Goal: Understand process/instructions: Learn about a topic

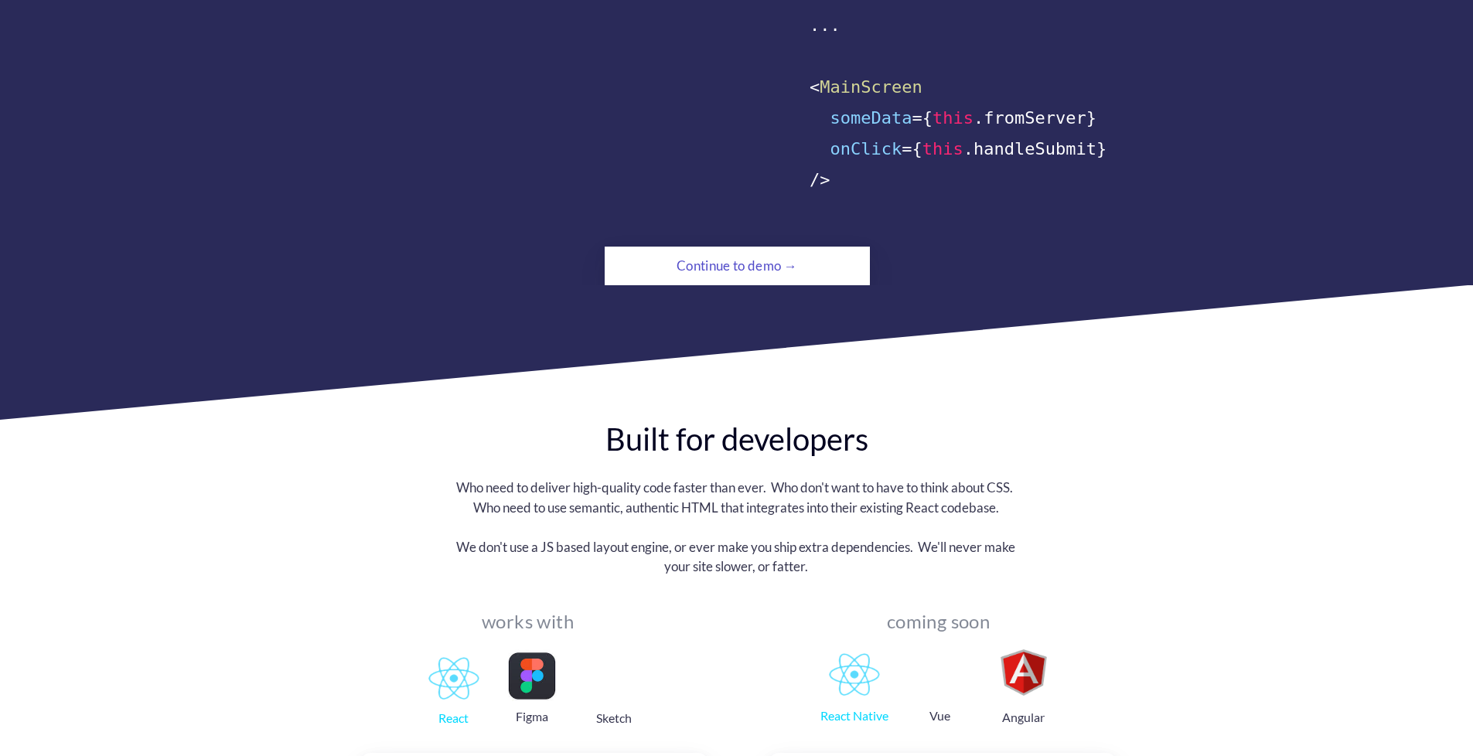
scroll to position [1005, 0]
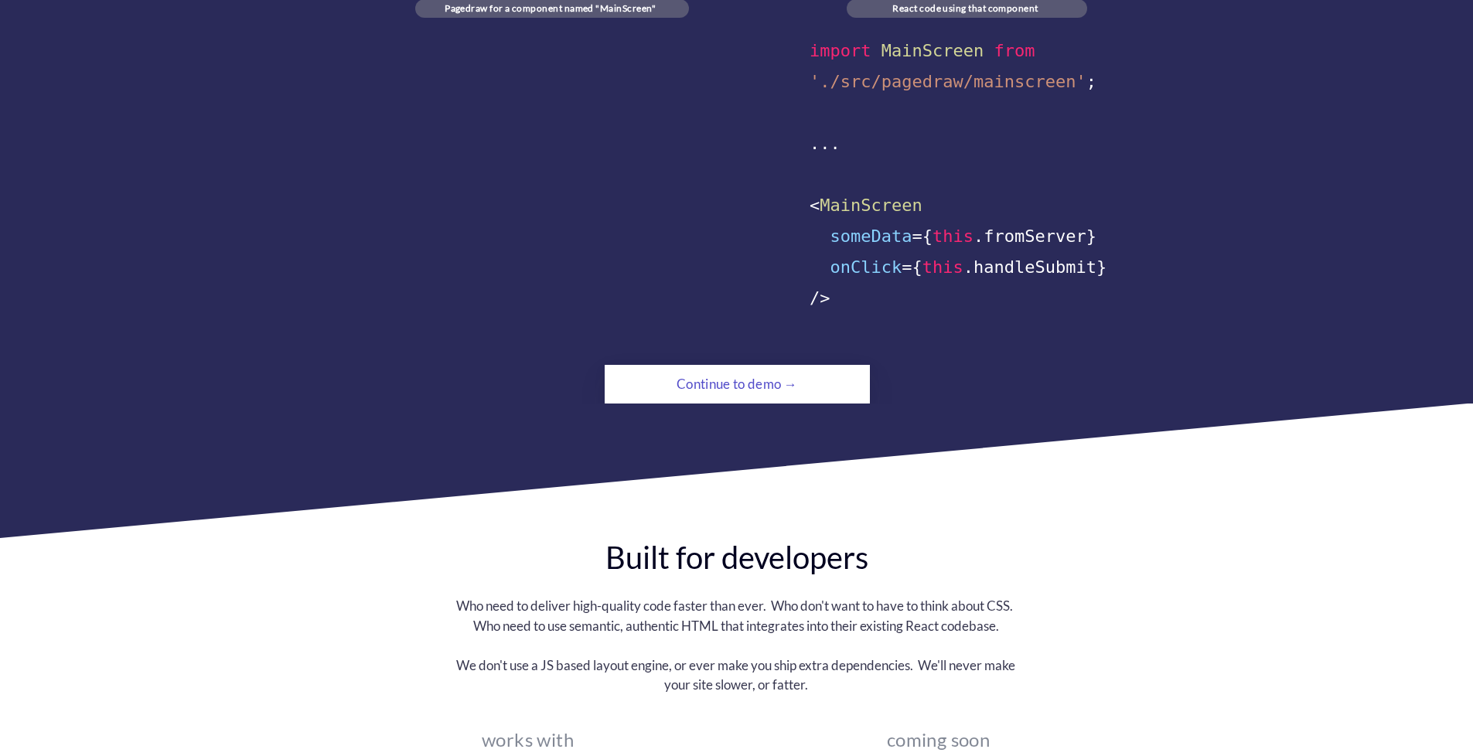
click at [724, 369] on div "Continue to demo →" at bounding box center [736, 384] width 181 height 31
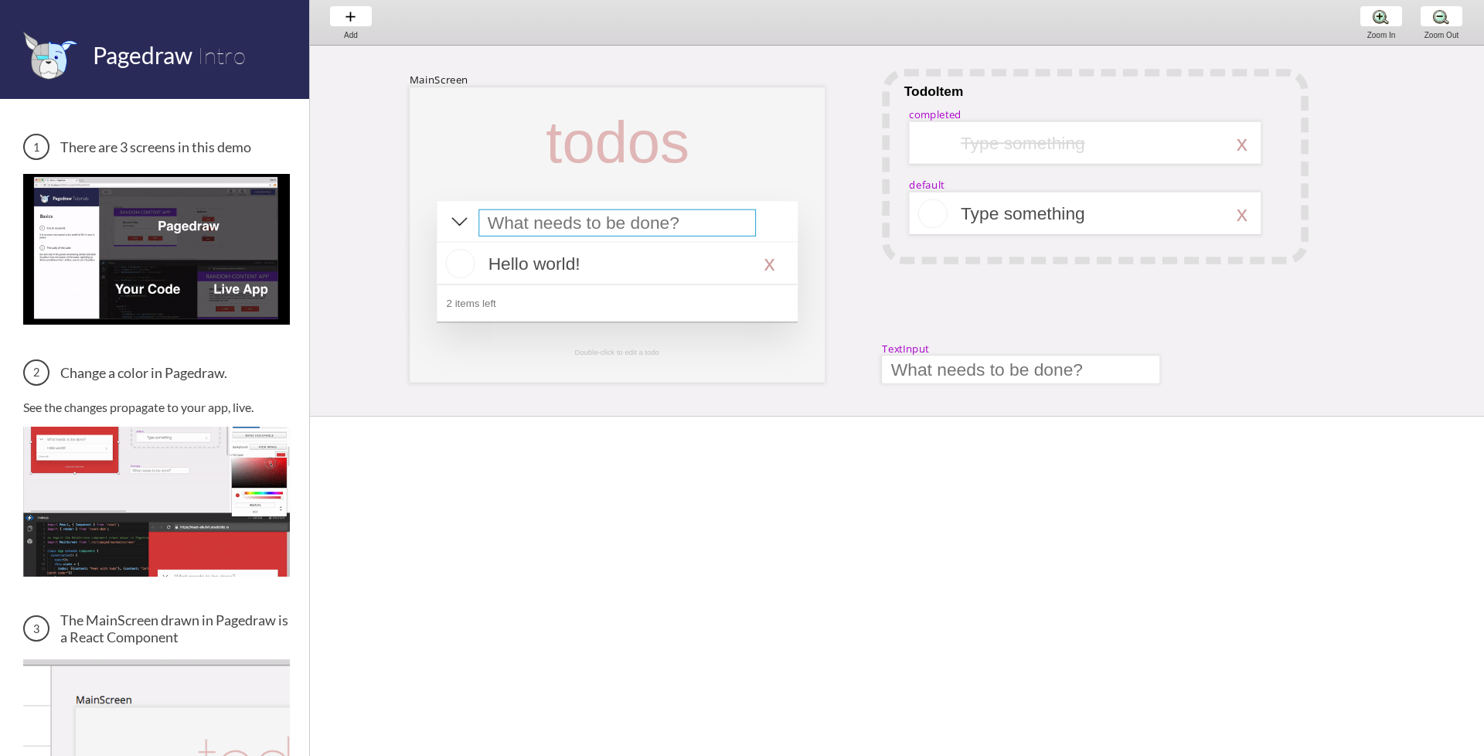
click at [551, 223] on div at bounding box center [617, 222] width 278 height 27
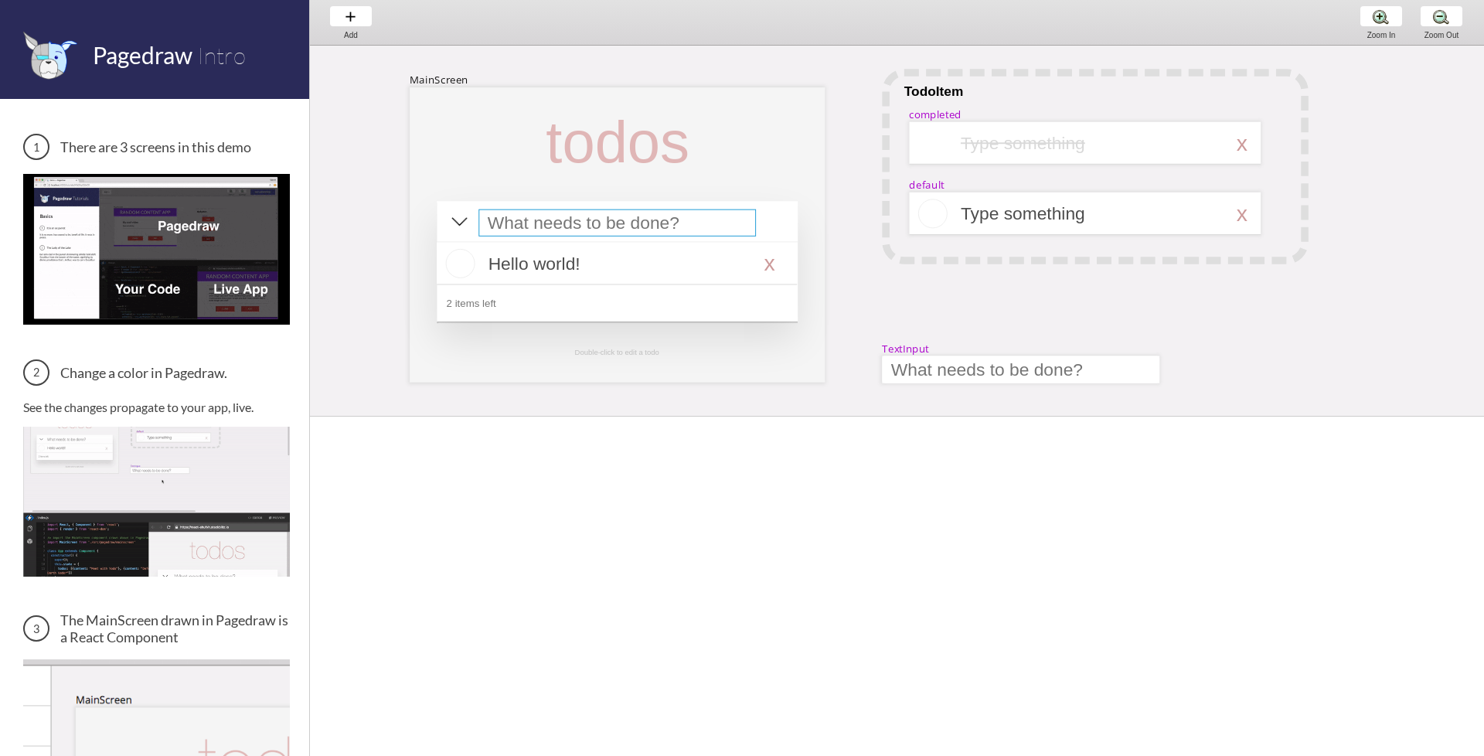
select select "15"
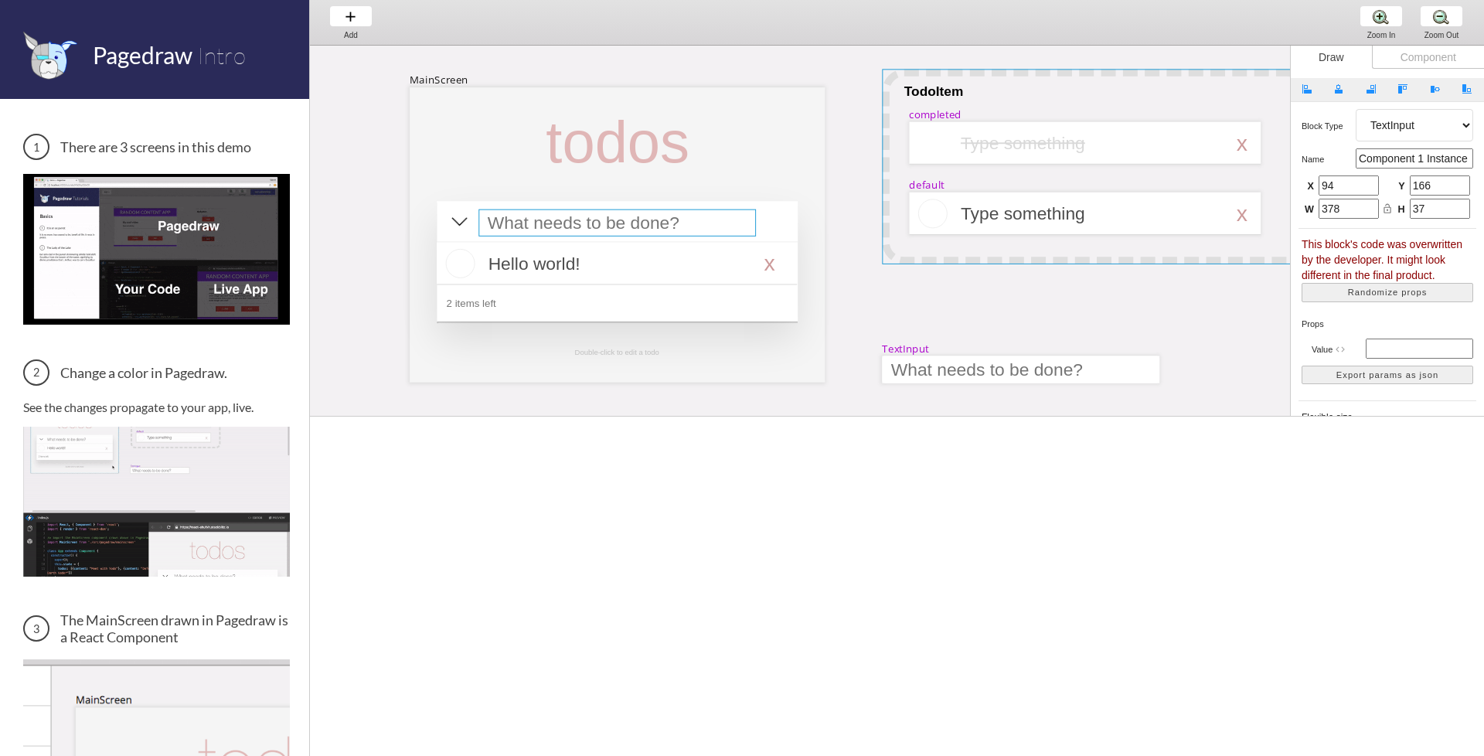
click at [965, 111] on div at bounding box center [1095, 166] width 426 height 195
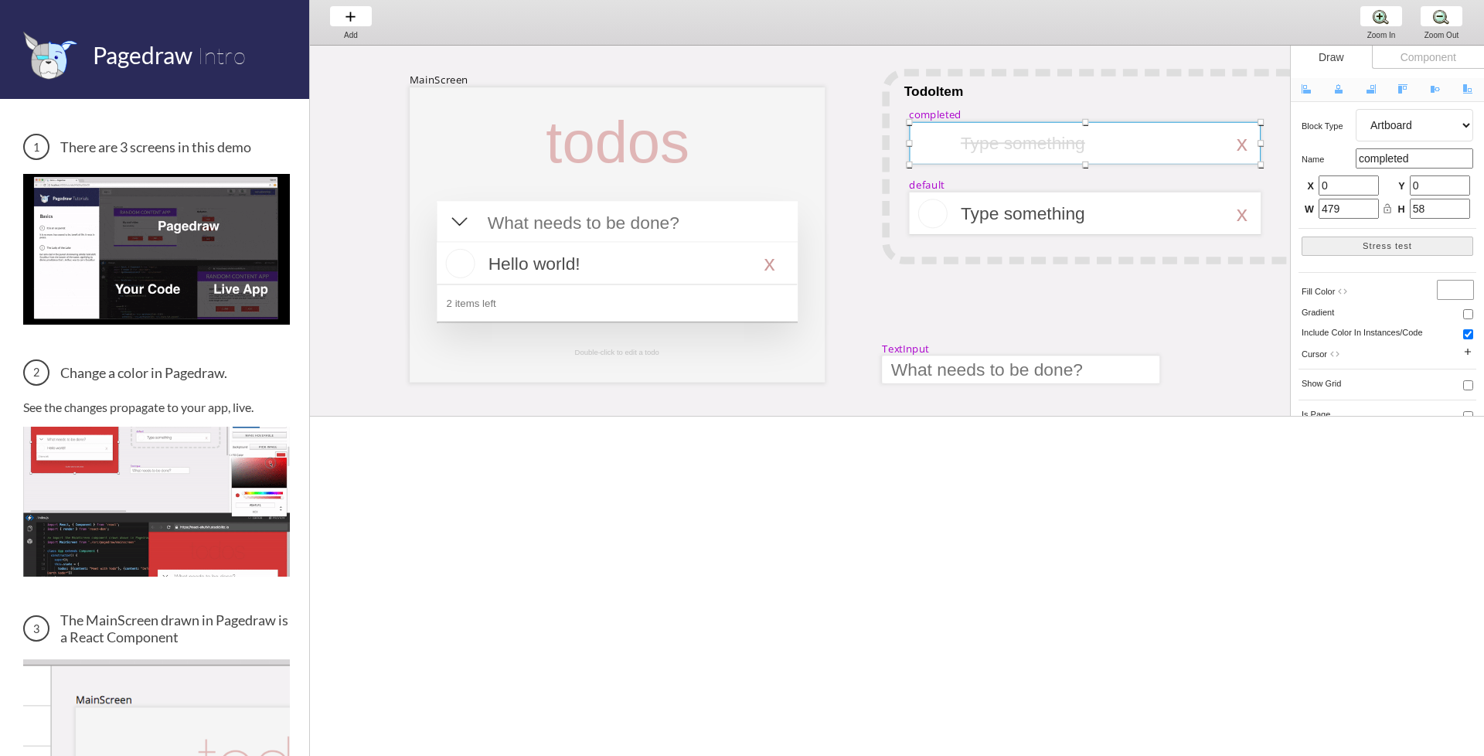
click at [1422, 60] on div "Component" at bounding box center [1428, 57] width 112 height 23
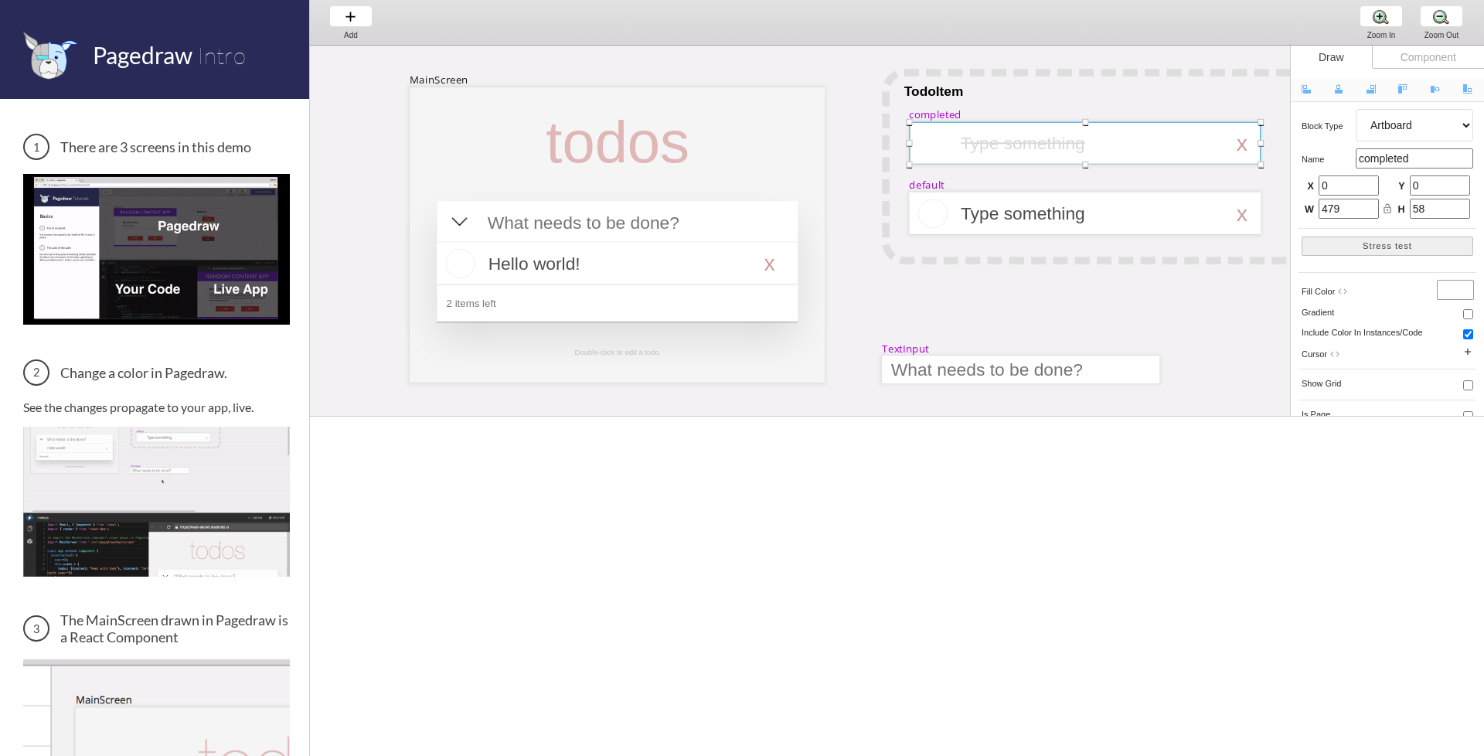
select select "1"
select select "8"
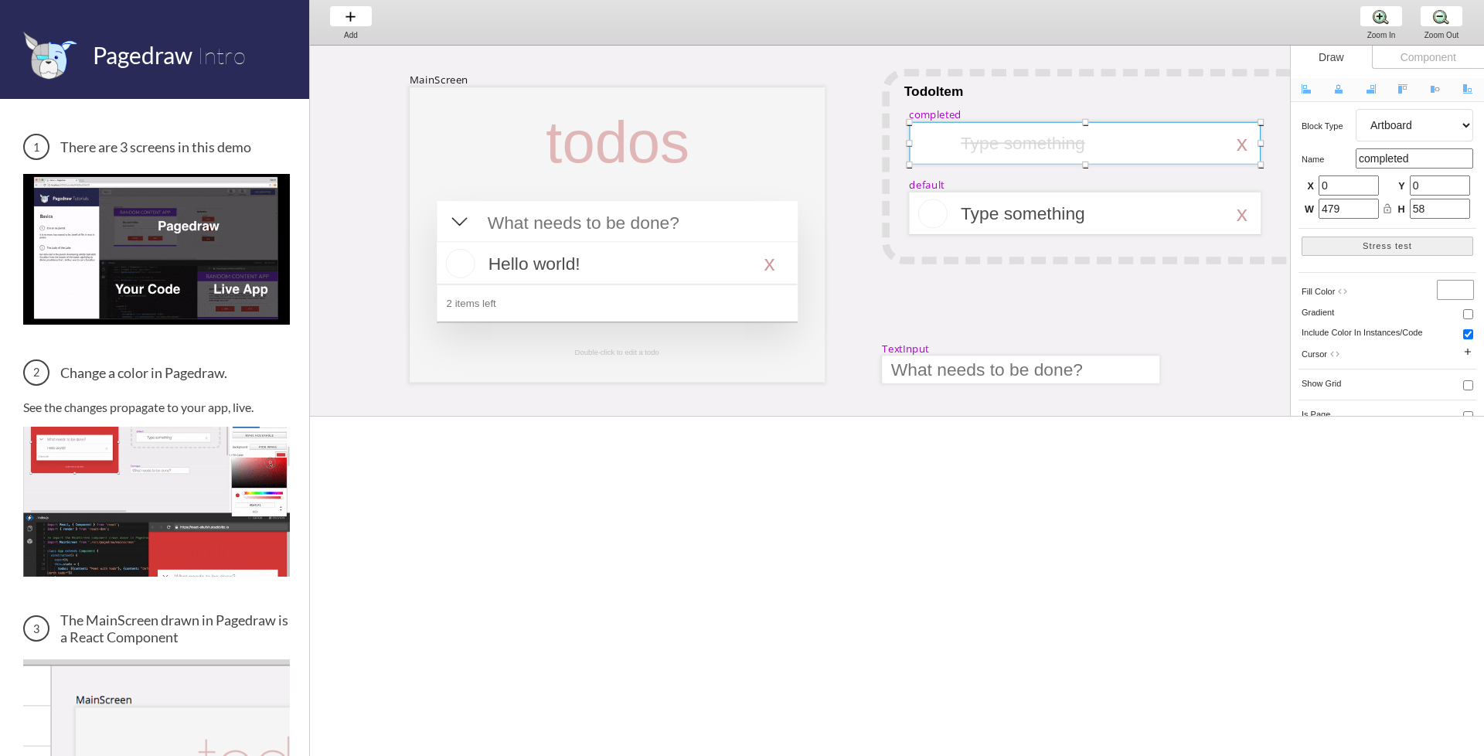
select select "8"
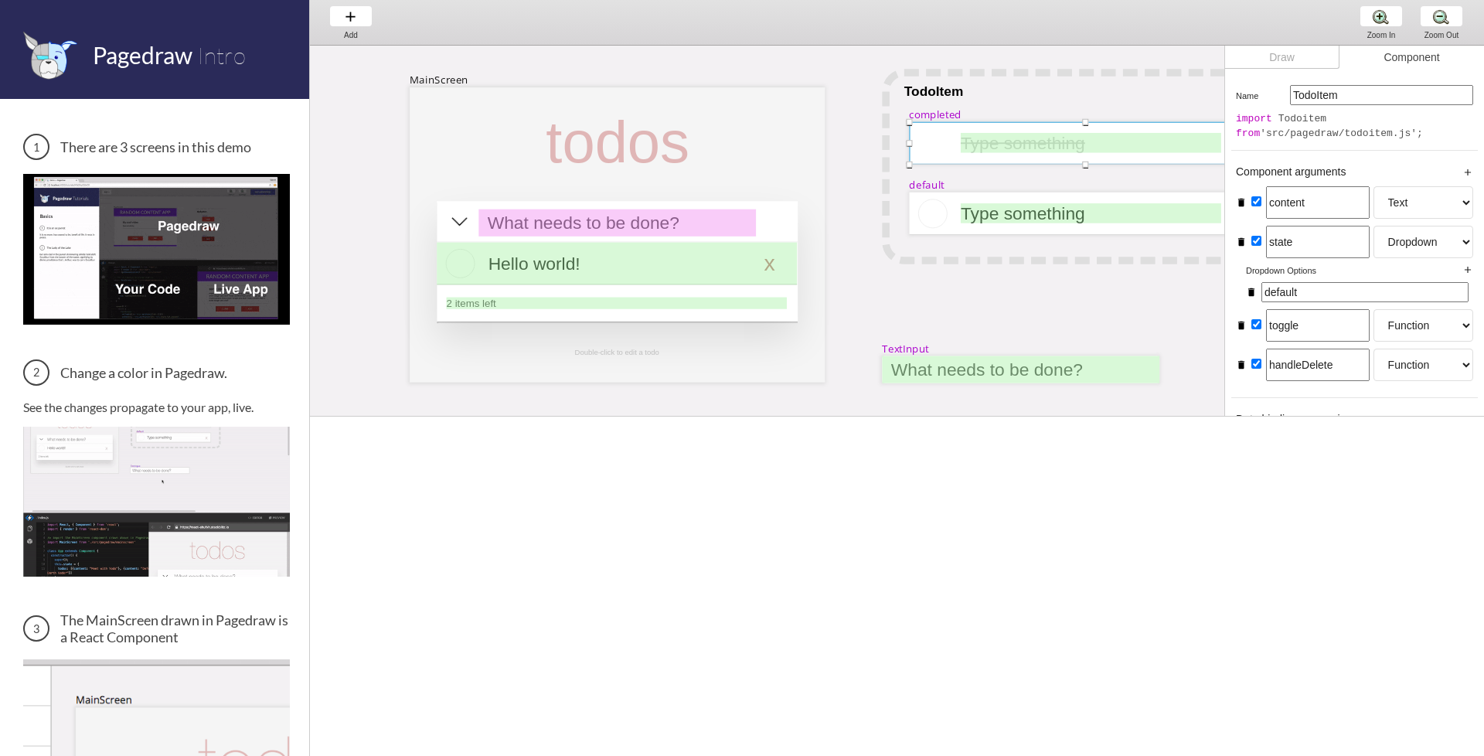
click at [1293, 54] on div "Draw" at bounding box center [1282, 57] width 114 height 23
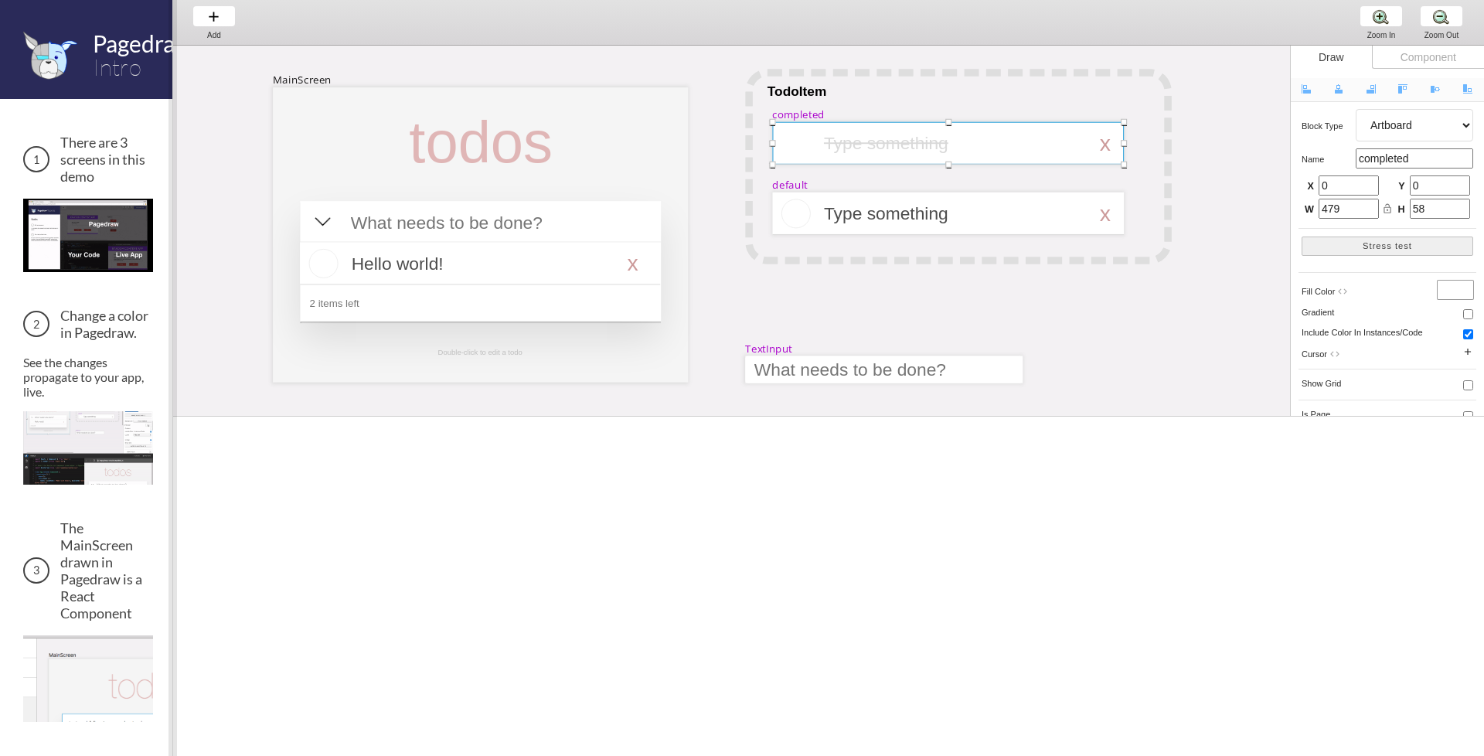
drag, startPoint x: 312, startPoint y: 338, endPoint x: 185, endPoint y: 380, distance: 133.7
click at [177, 380] on span at bounding box center [173, 378] width 9 height 756
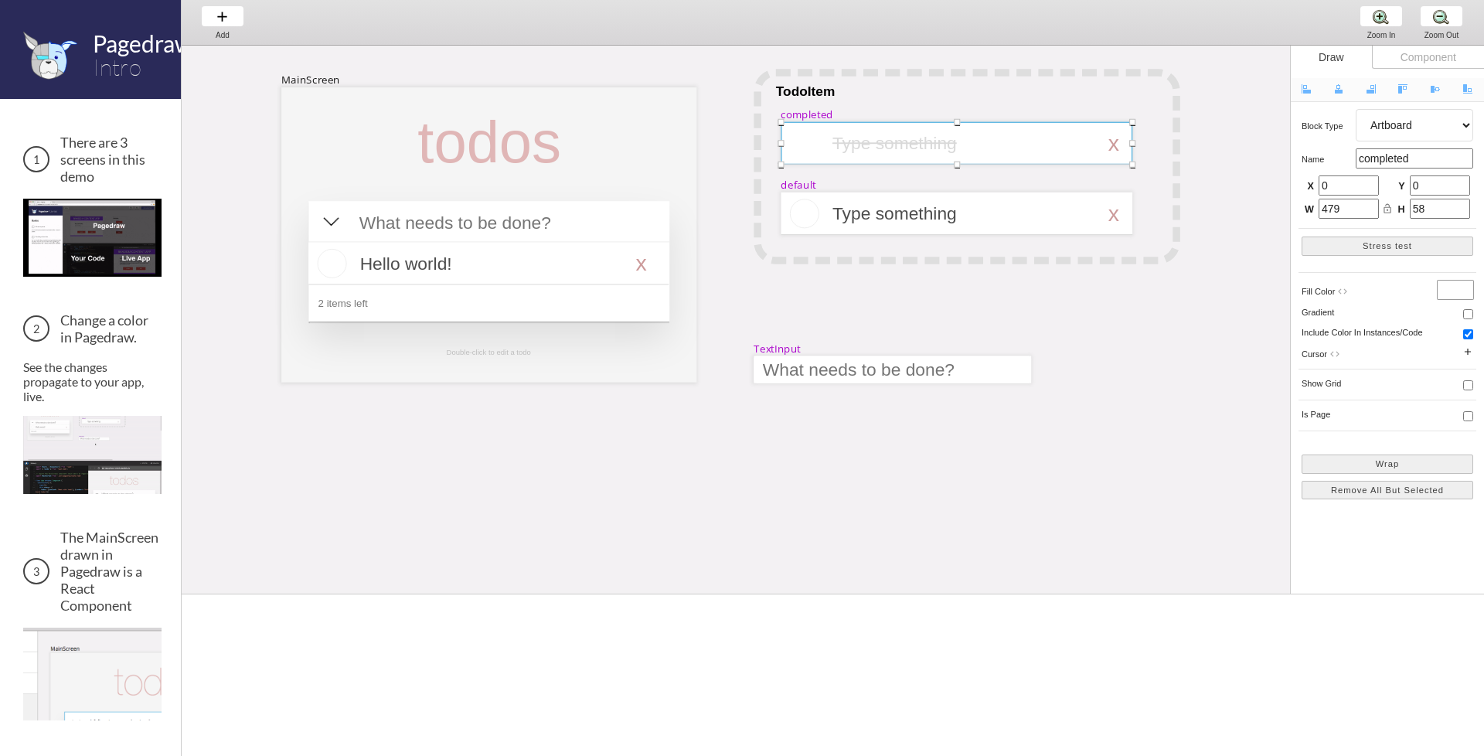
drag, startPoint x: 1109, startPoint y: 420, endPoint x: 1085, endPoint y: 598, distance: 179.4
click at [1085, 598] on span at bounding box center [833, 594] width 1303 height 9
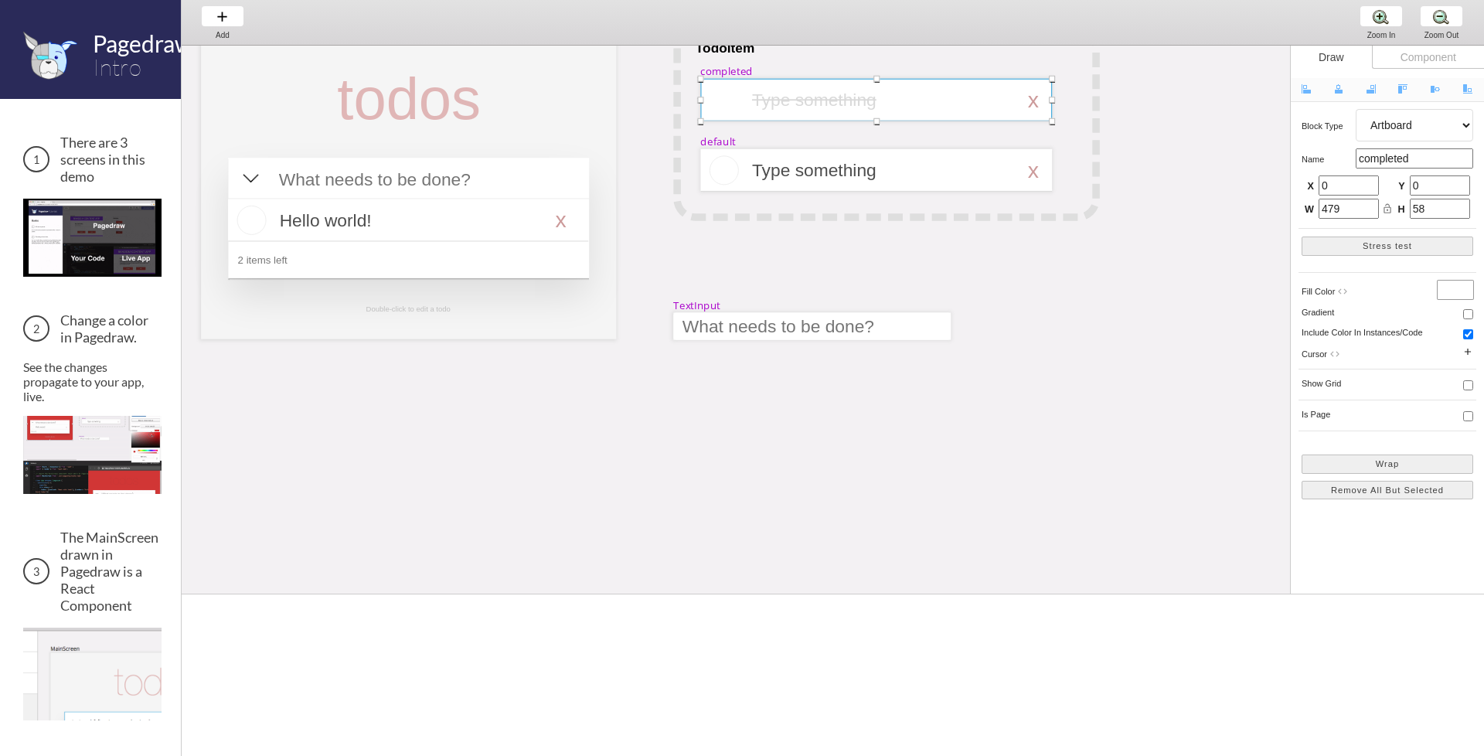
drag, startPoint x: 759, startPoint y: 434, endPoint x: 856, endPoint y: 513, distance: 125.3
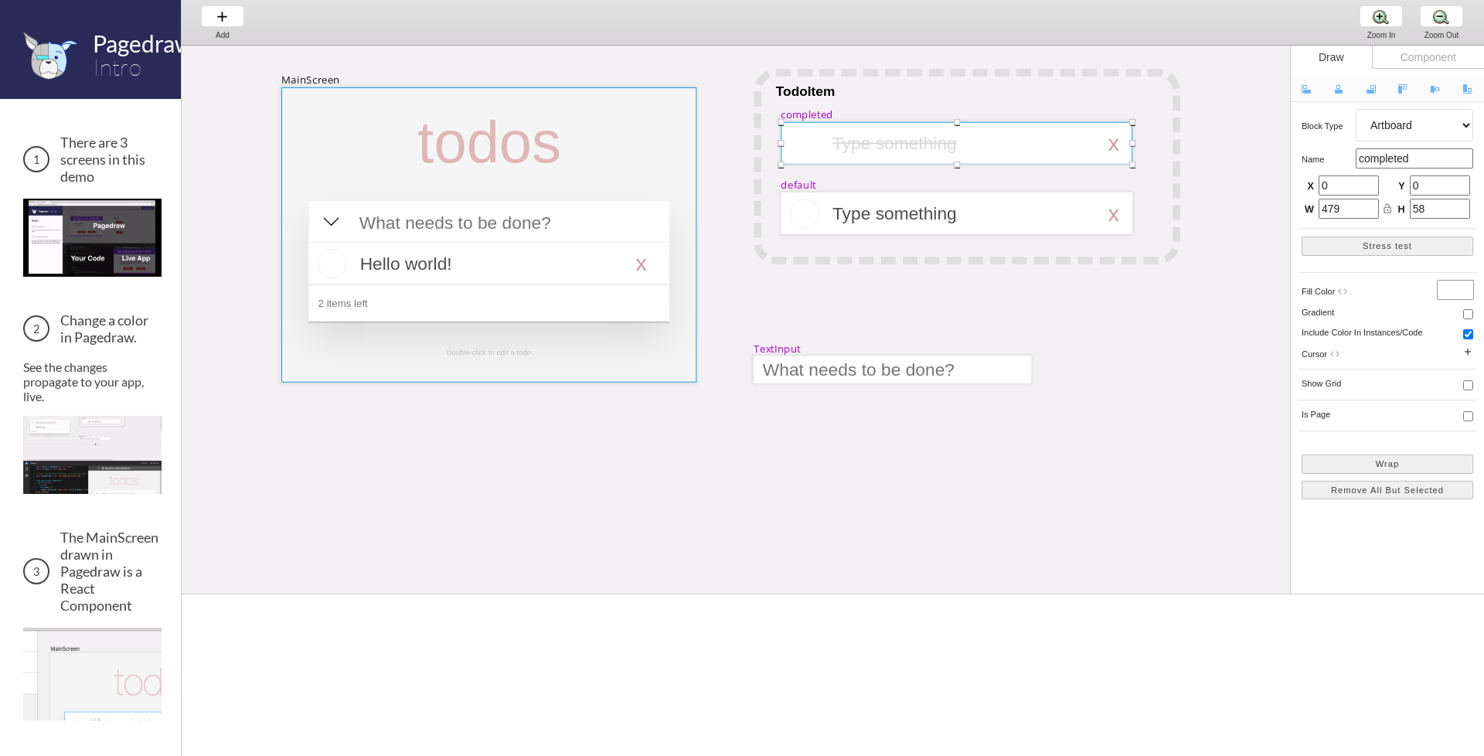
drag, startPoint x: 786, startPoint y: 504, endPoint x: 669, endPoint y: 363, distance: 183.4
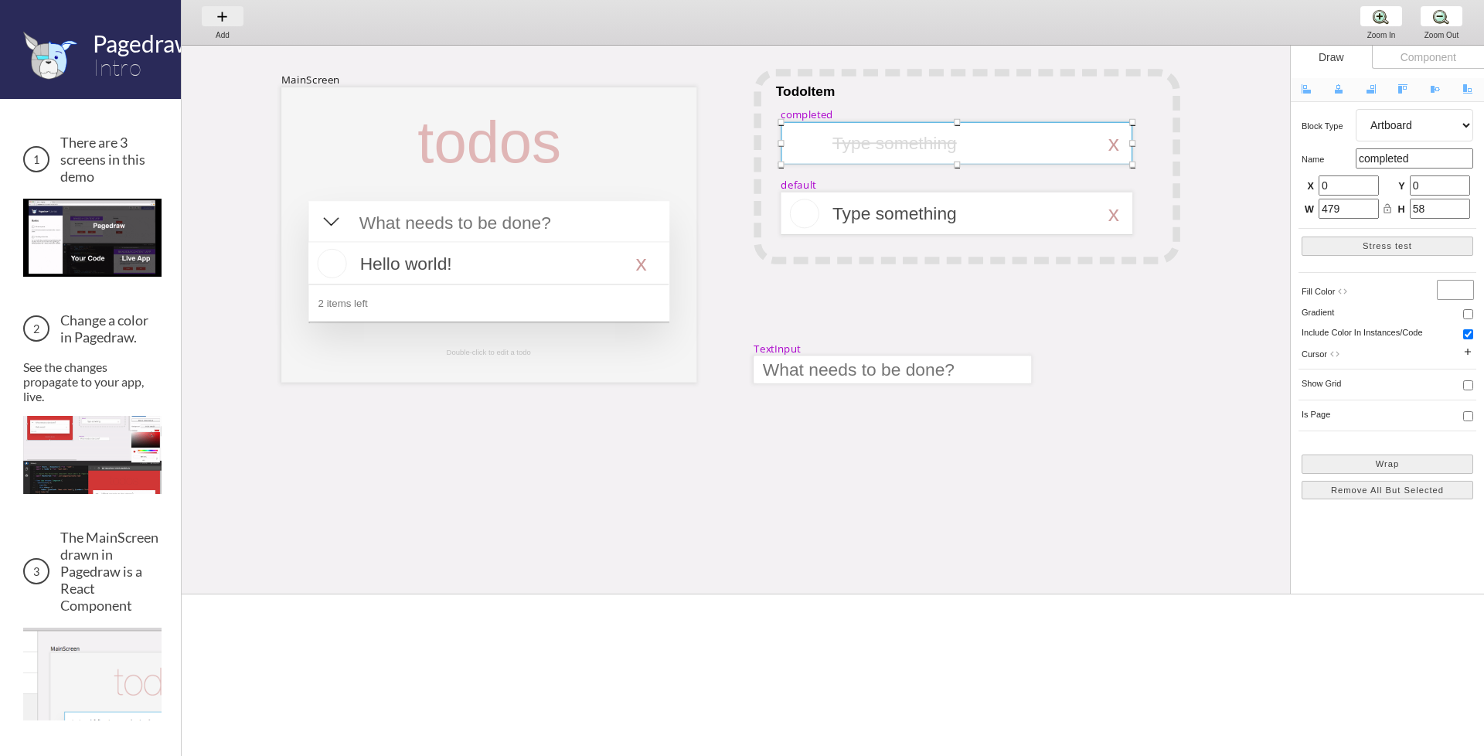
click at [232, 19] on div "Add Add Add" at bounding box center [222, 22] width 59 height 44
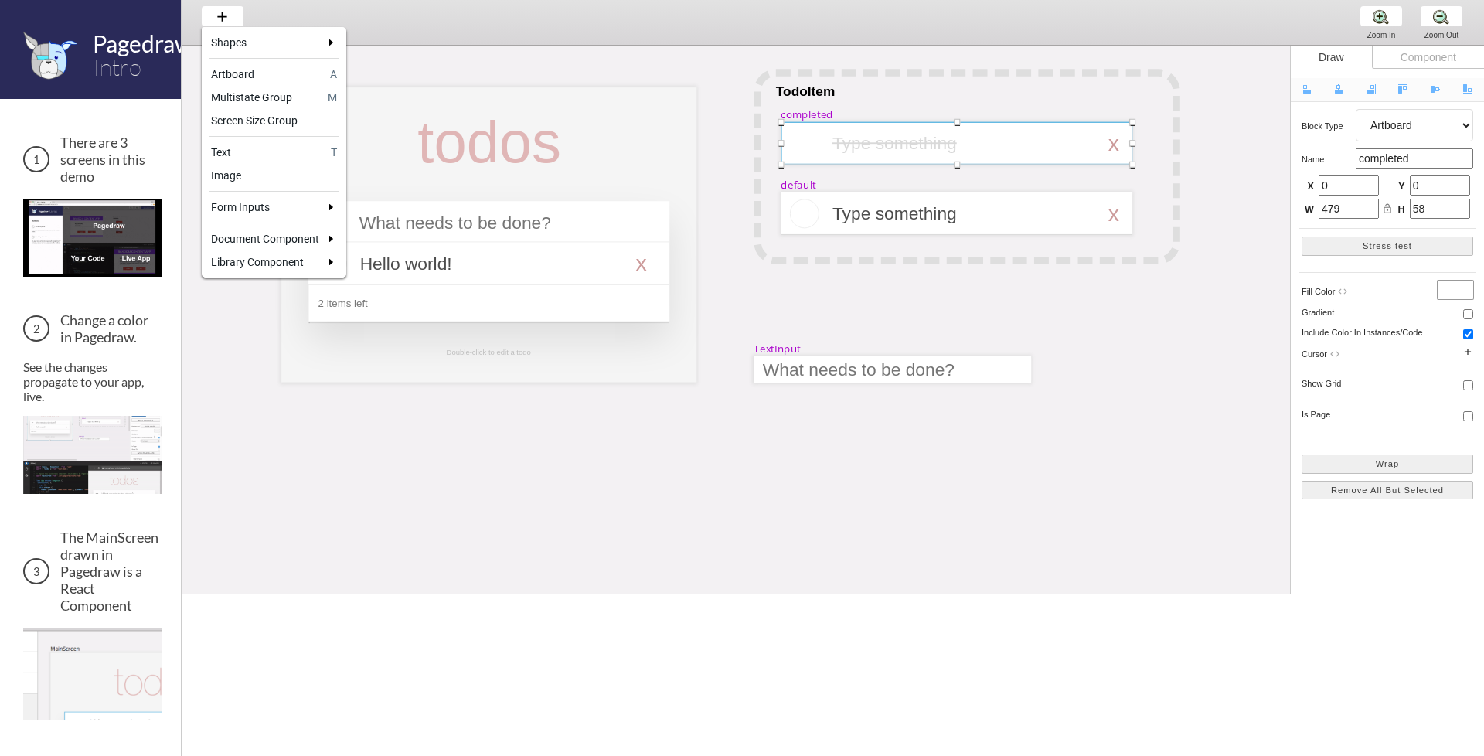
drag, startPoint x: 239, startPoint y: 352, endPoint x: 230, endPoint y: 348, distance: 9.3
click at [236, 352] on div at bounding box center [742, 378] width 1484 height 756
